Goal: Information Seeking & Learning: Learn about a topic

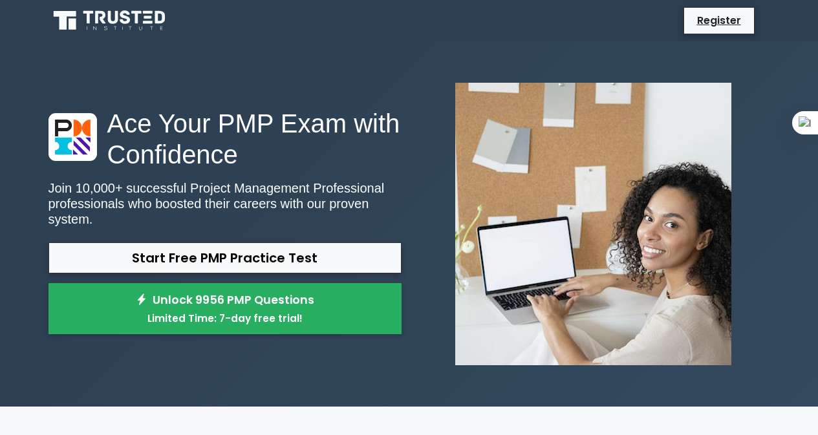
click at [364, 253] on link "Start Free PMP Practice Test" at bounding box center [225, 258] width 353 height 31
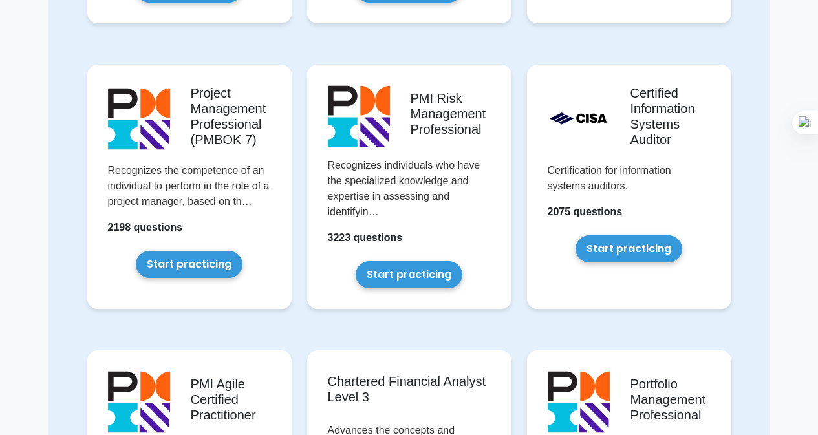
scroll to position [955, 0]
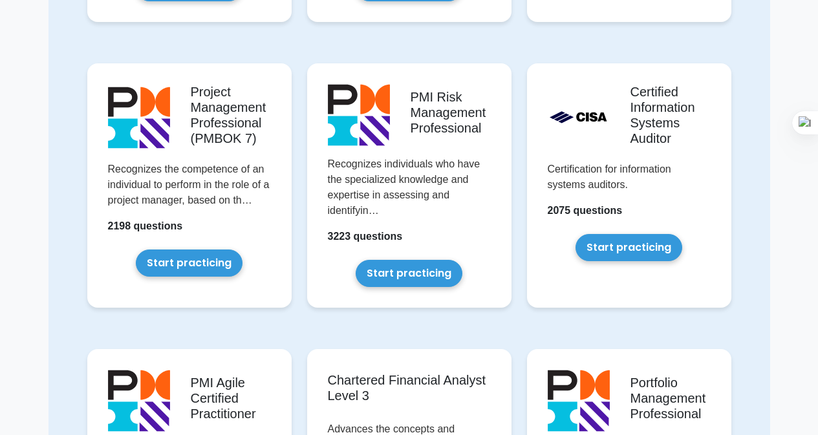
click at [644, 248] on link "Start practicing" at bounding box center [629, 247] width 107 height 27
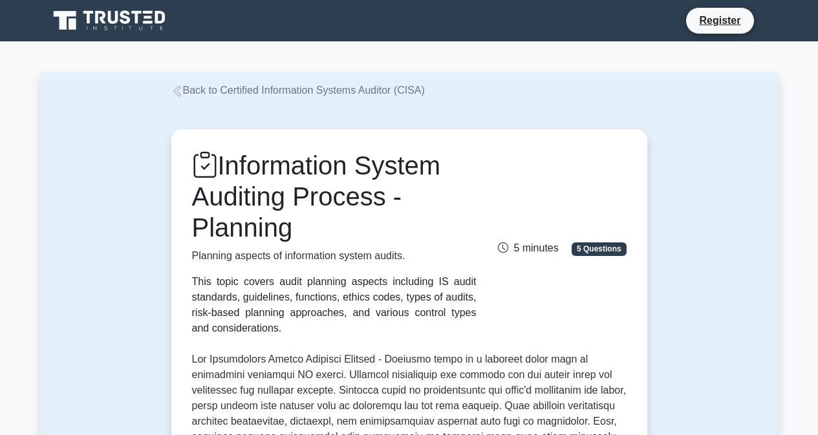
scroll to position [730, 0]
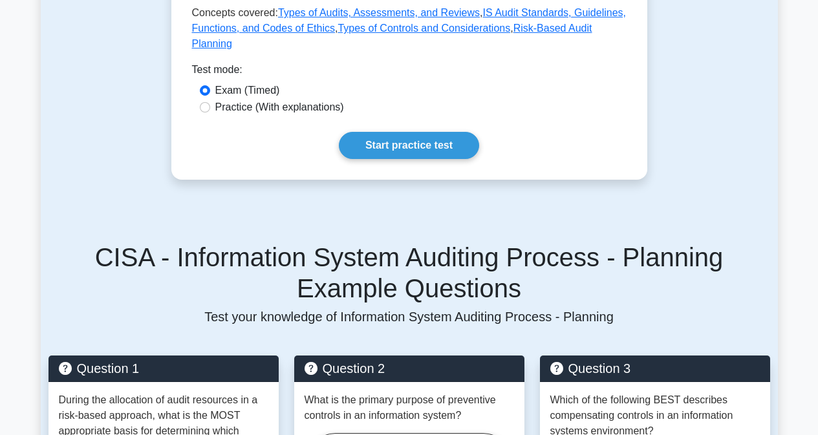
click at [463, 132] on link "Start practice test" at bounding box center [409, 145] width 140 height 27
